Goal: Transaction & Acquisition: Purchase product/service

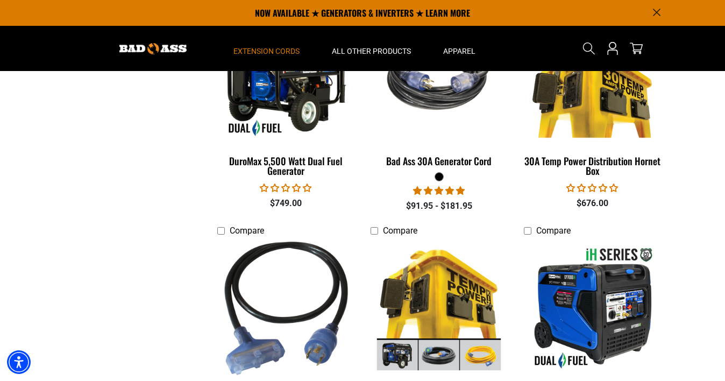
scroll to position [885, 0]
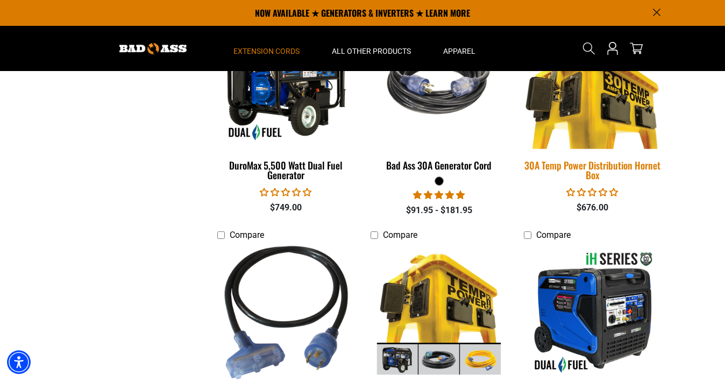
click at [580, 136] on img at bounding box center [592, 80] width 151 height 138
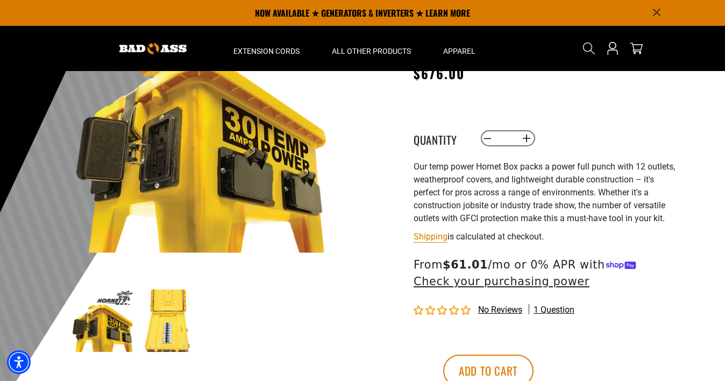
scroll to position [124, 0]
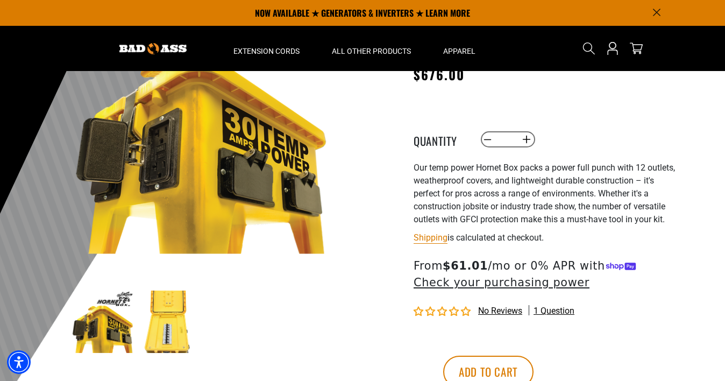
click at [162, 325] on img at bounding box center [168, 322] width 62 height 62
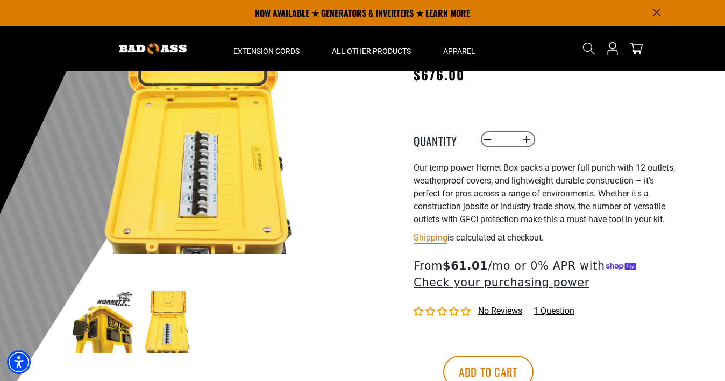
click at [116, 332] on img at bounding box center [103, 322] width 62 height 62
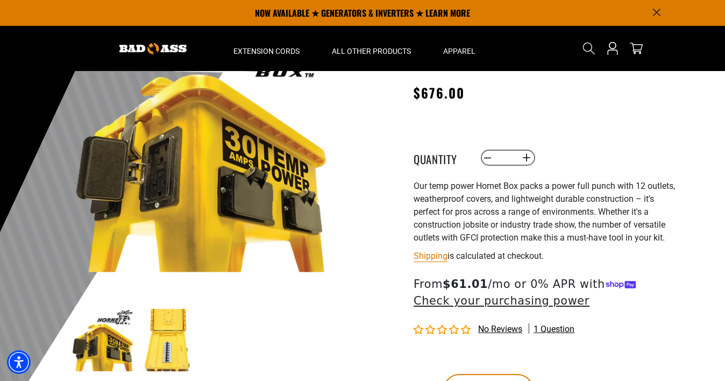
scroll to position [102, 0]
